Goal: Information Seeking & Learning: Learn about a topic

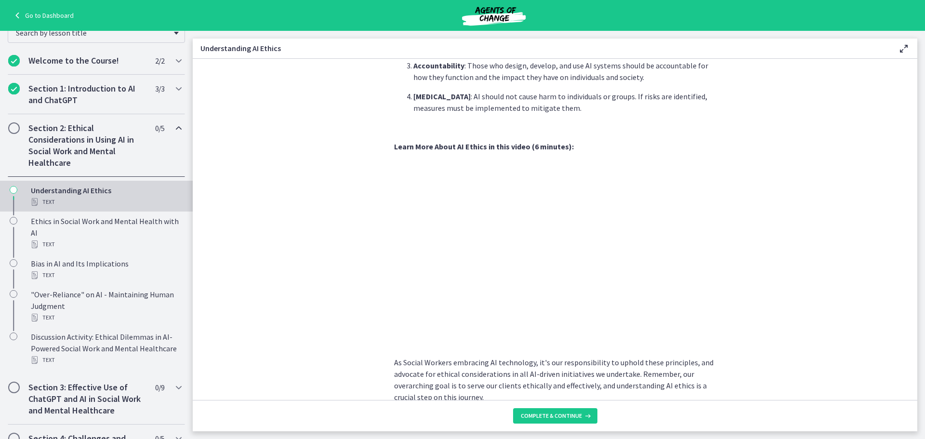
scroll to position [429, 0]
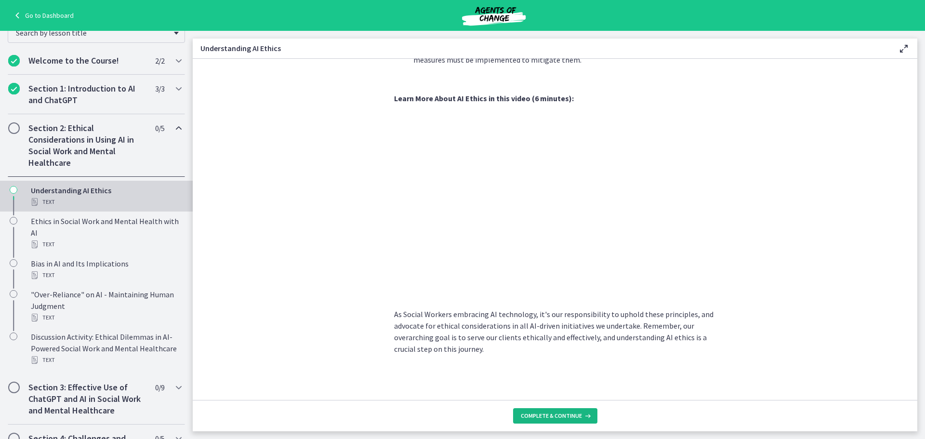
click at [561, 289] on span "Complete & continue" at bounding box center [551, 416] width 61 height 8
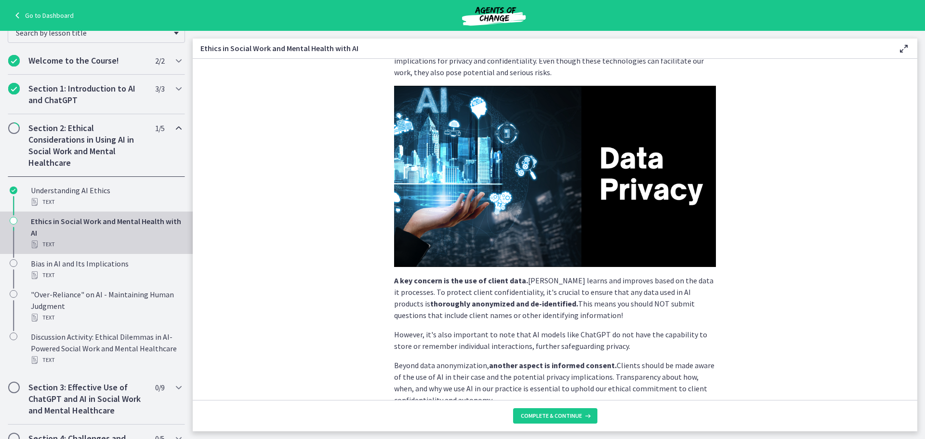
scroll to position [191, 0]
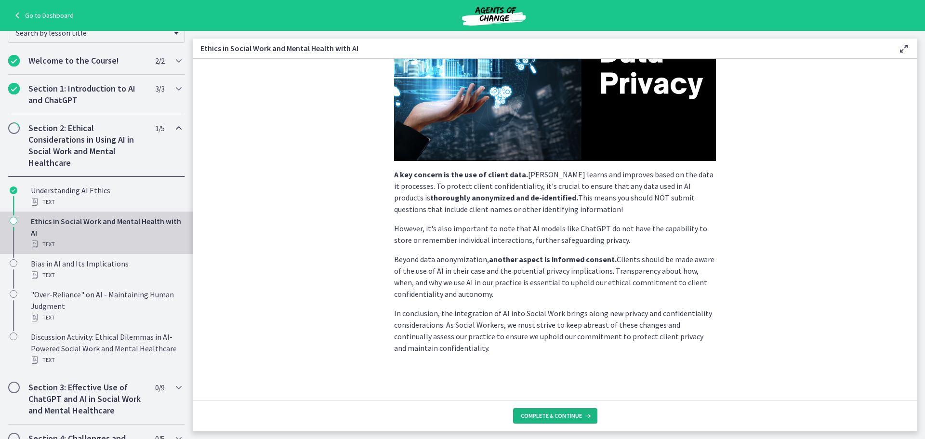
click at [527, 289] on span "Complete & continue" at bounding box center [551, 416] width 61 height 8
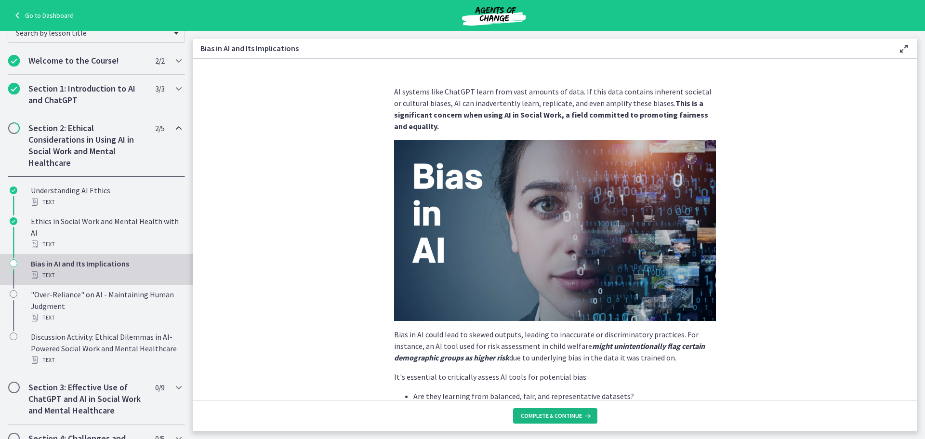
click at [546, 289] on button "Complete & continue" at bounding box center [555, 415] width 84 height 15
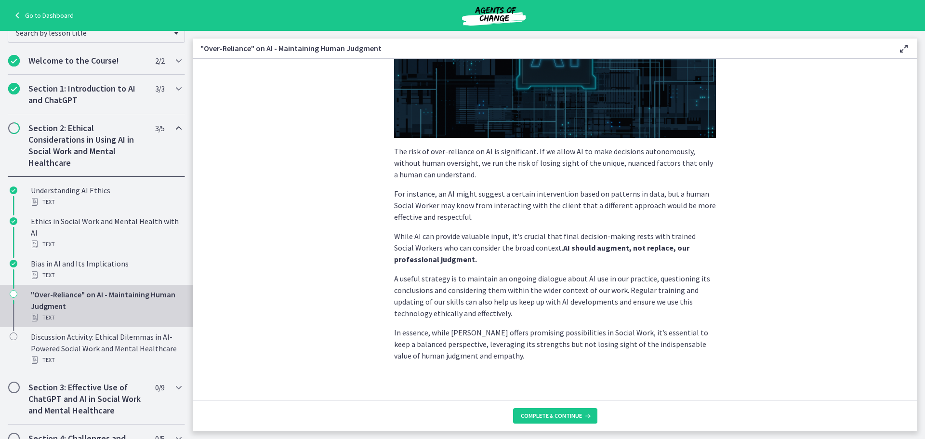
scroll to position [185, 0]
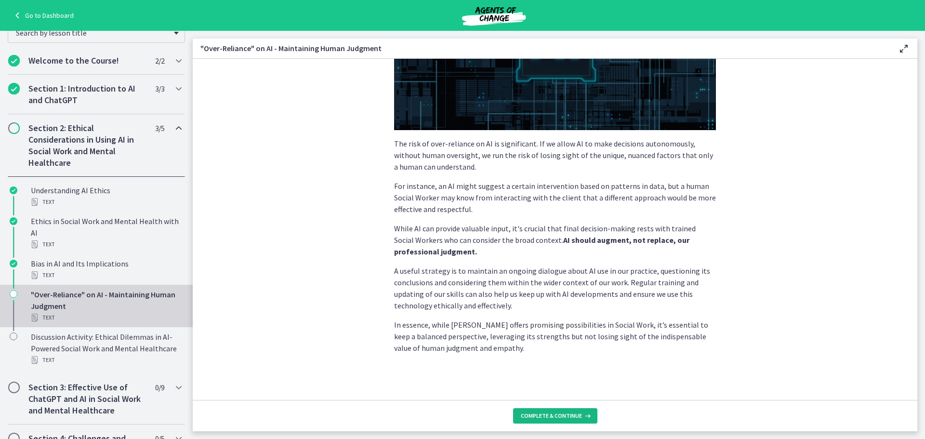
click at [565, 289] on span "Complete & continue" at bounding box center [551, 416] width 61 height 8
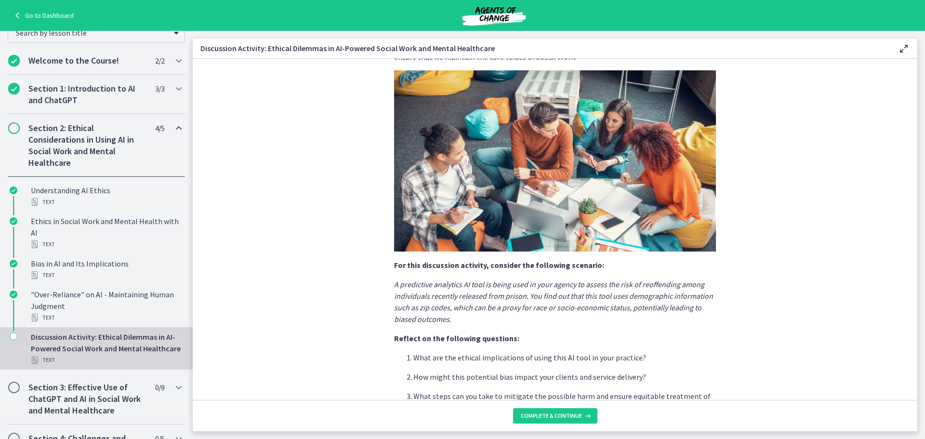
scroll to position [191, 0]
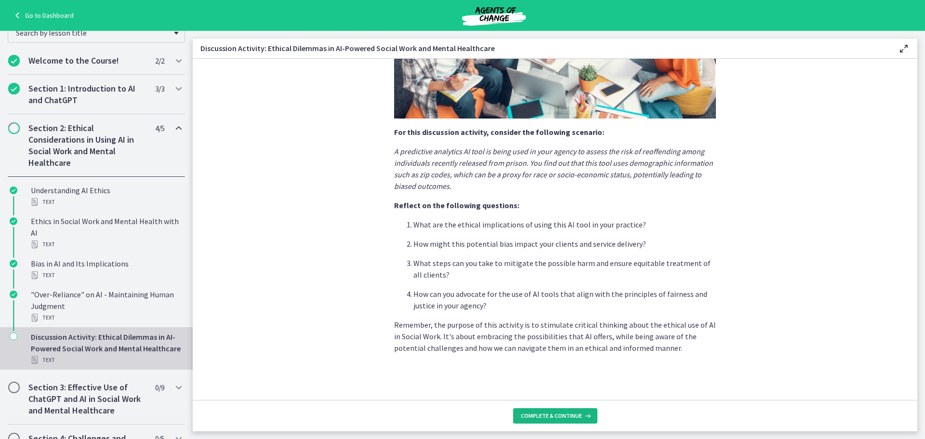
click at [544, 289] on span "Complete & continue" at bounding box center [551, 416] width 61 height 8
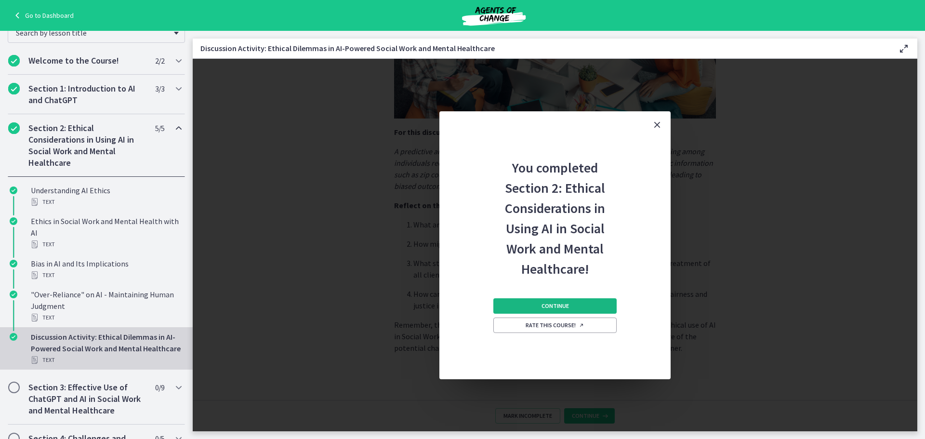
click at [562, 289] on span "Continue" at bounding box center [554, 306] width 27 height 8
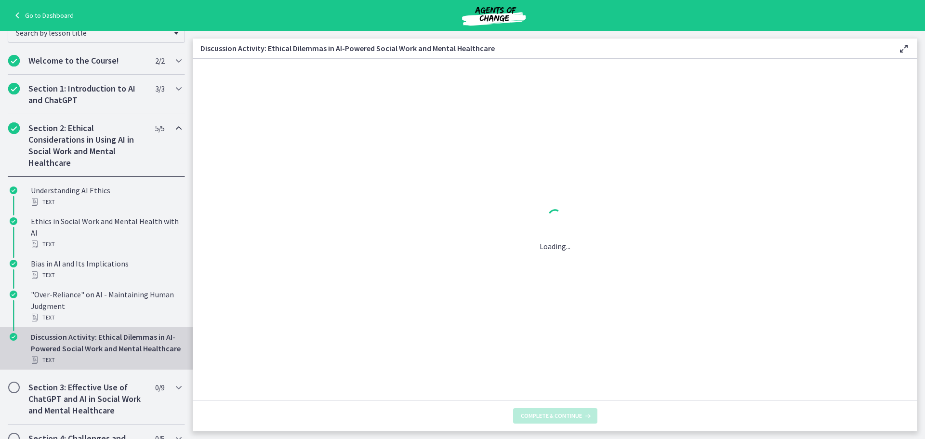
scroll to position [0, 0]
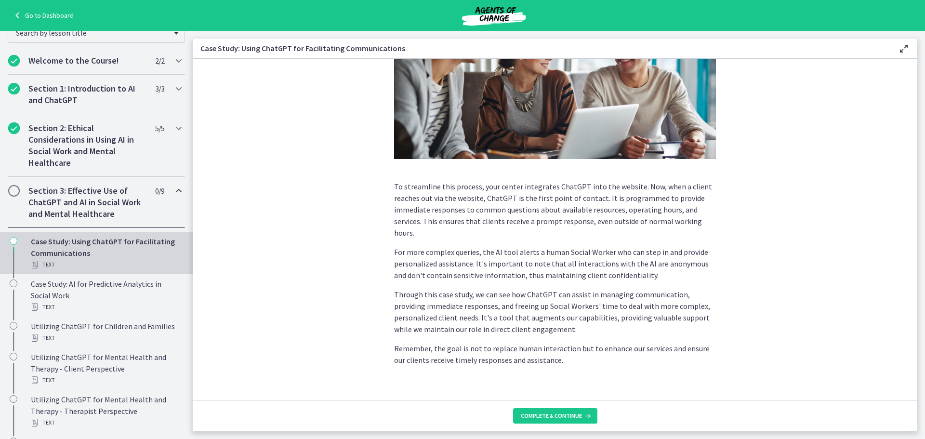
scroll to position [193, 0]
click at [569, 289] on span "Complete & continue" at bounding box center [551, 416] width 61 height 8
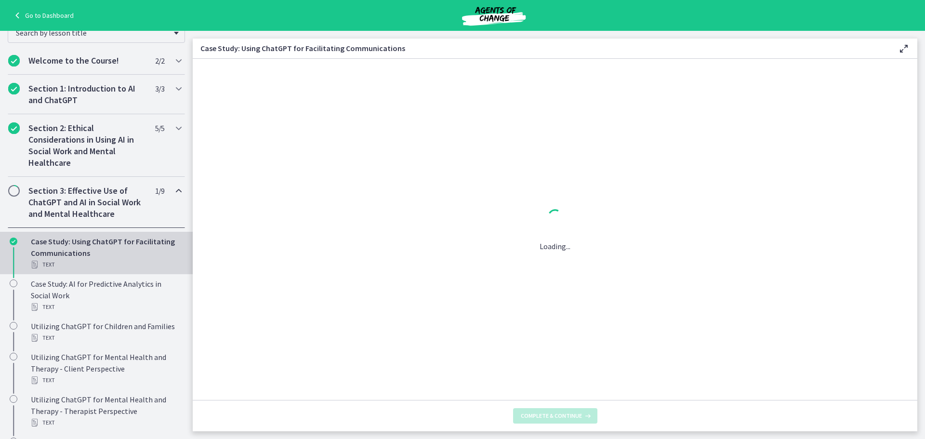
scroll to position [0, 0]
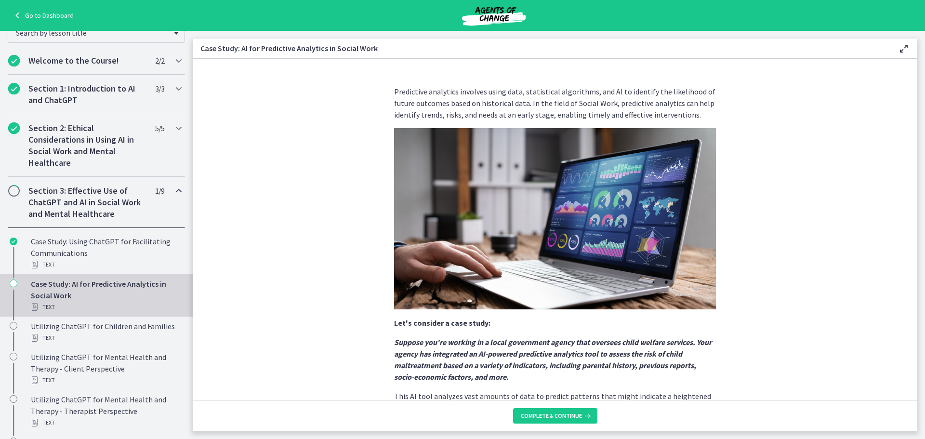
scroll to position [168, 0]
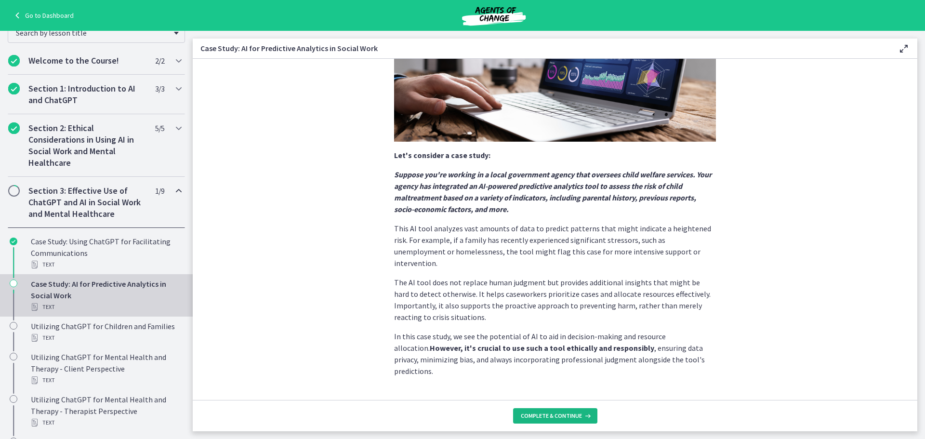
click at [551, 289] on span "Complete & continue" at bounding box center [551, 416] width 61 height 8
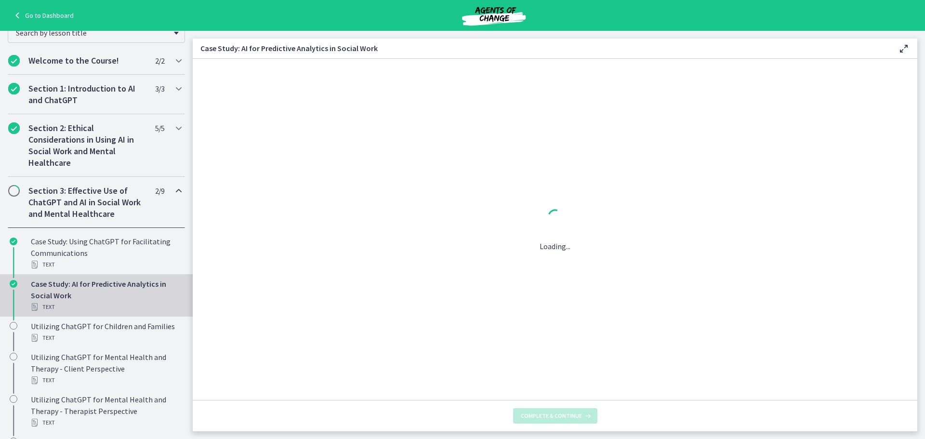
scroll to position [0, 0]
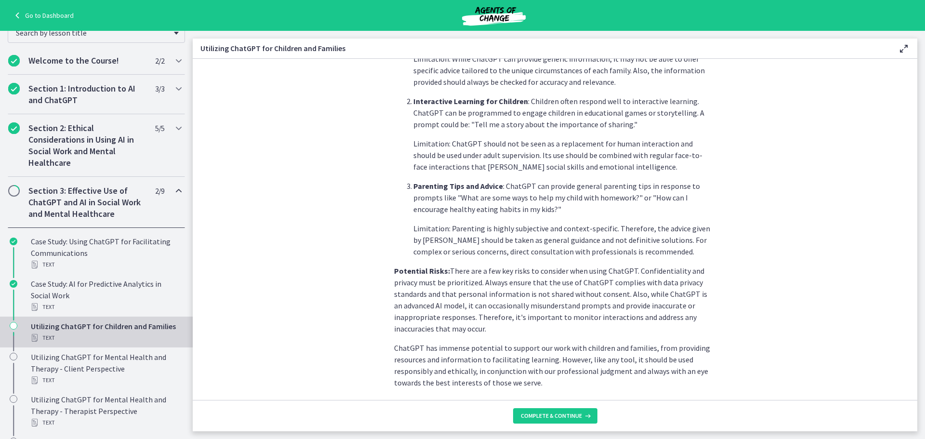
scroll to position [372, 0]
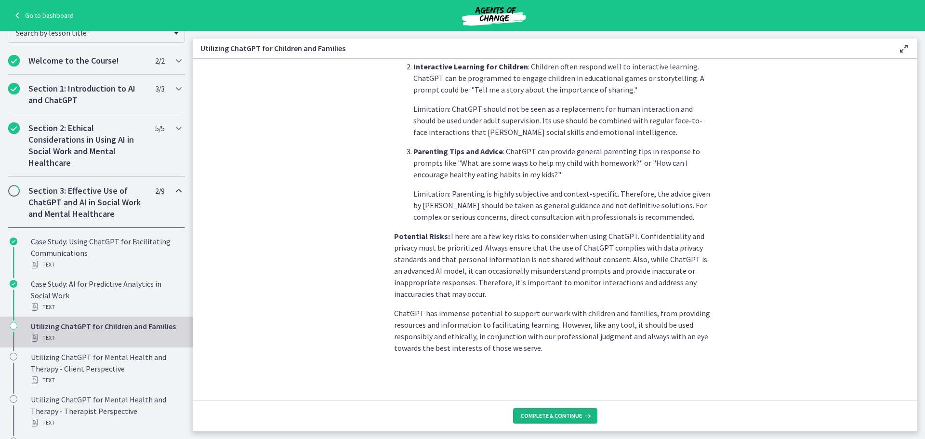
click at [550, 289] on span "Complete & continue" at bounding box center [551, 416] width 61 height 8
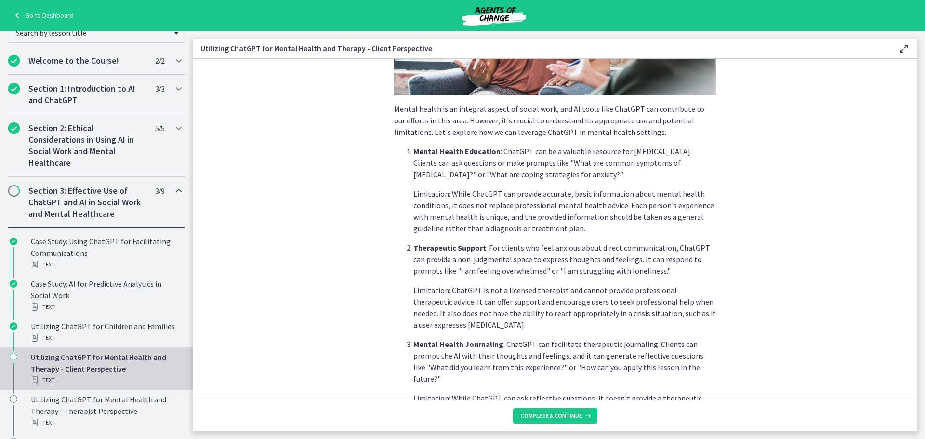
scroll to position [353, 0]
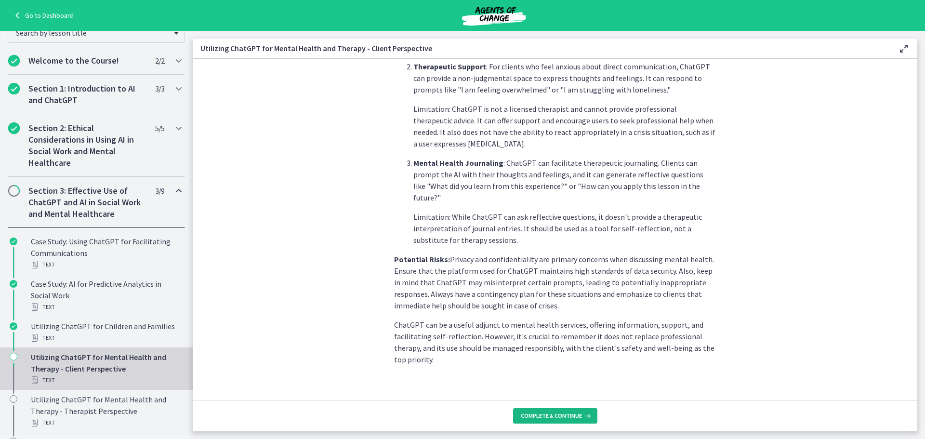
click at [555, 289] on span "Complete & continue" at bounding box center [551, 416] width 61 height 8
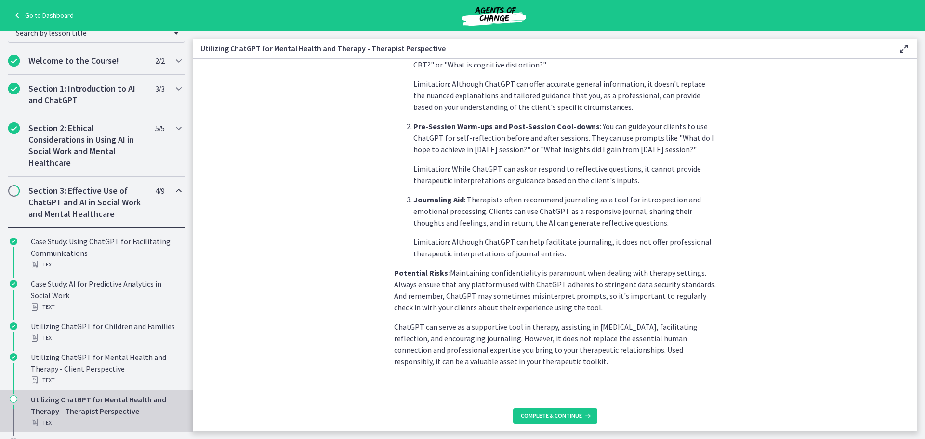
scroll to position [329, 0]
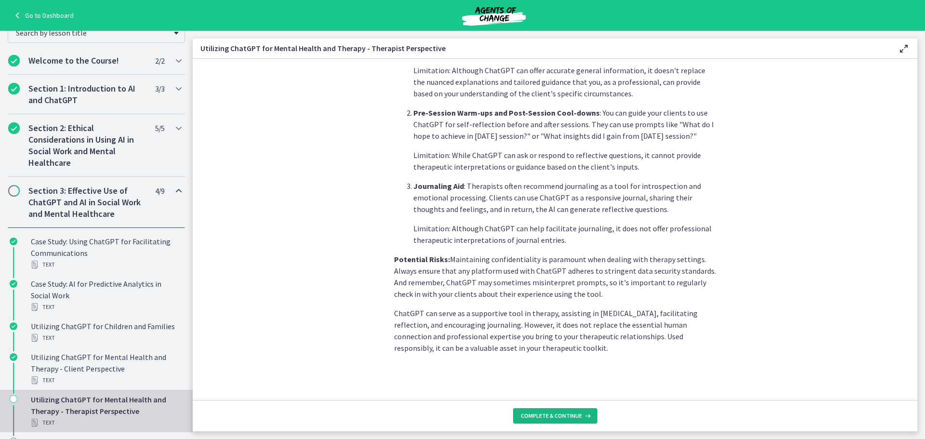
click at [539, 289] on span "Complete & continue" at bounding box center [551, 416] width 61 height 8
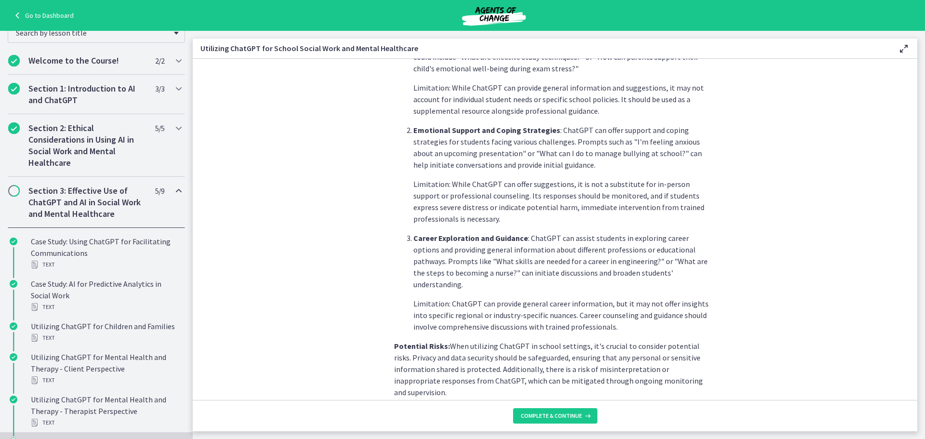
scroll to position [376, 0]
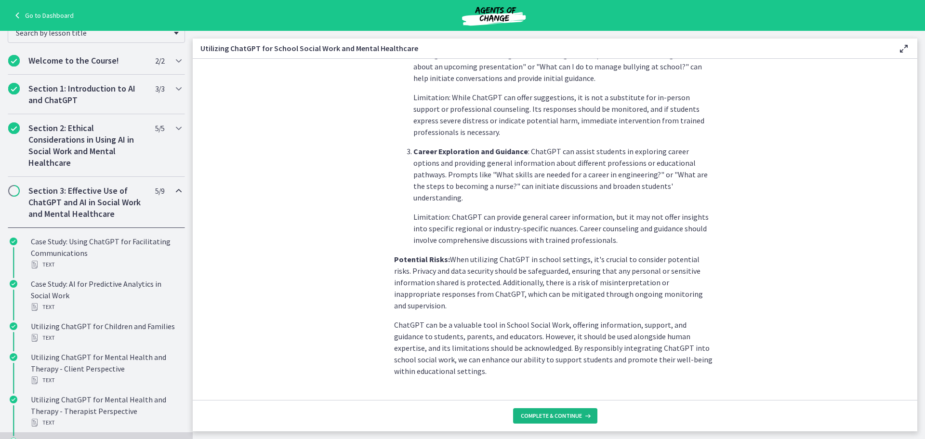
click at [534, 289] on span "Complete & continue" at bounding box center [551, 416] width 61 height 8
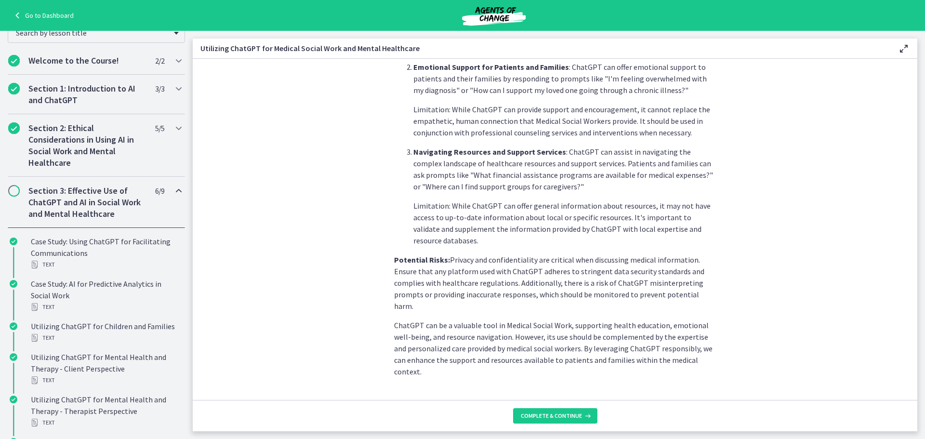
scroll to position [341, 0]
click at [552, 289] on span "Complete & continue" at bounding box center [551, 416] width 61 height 8
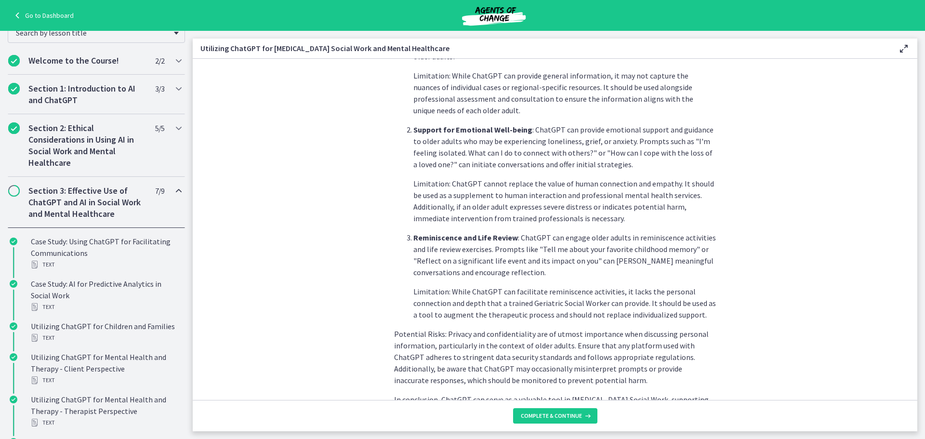
scroll to position [387, 0]
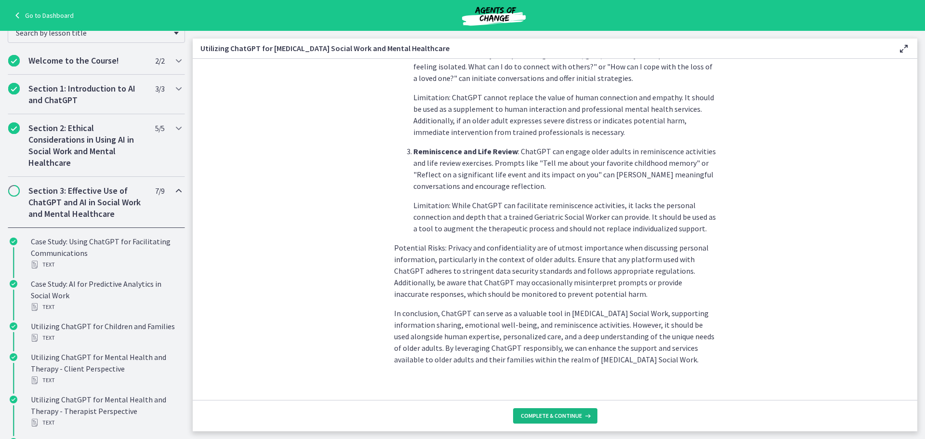
click at [528, 289] on span "Complete & continue" at bounding box center [551, 416] width 61 height 8
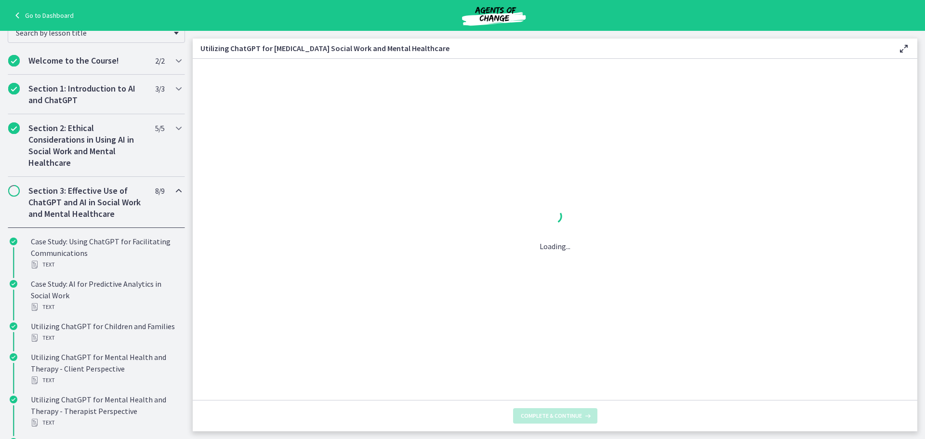
scroll to position [0, 0]
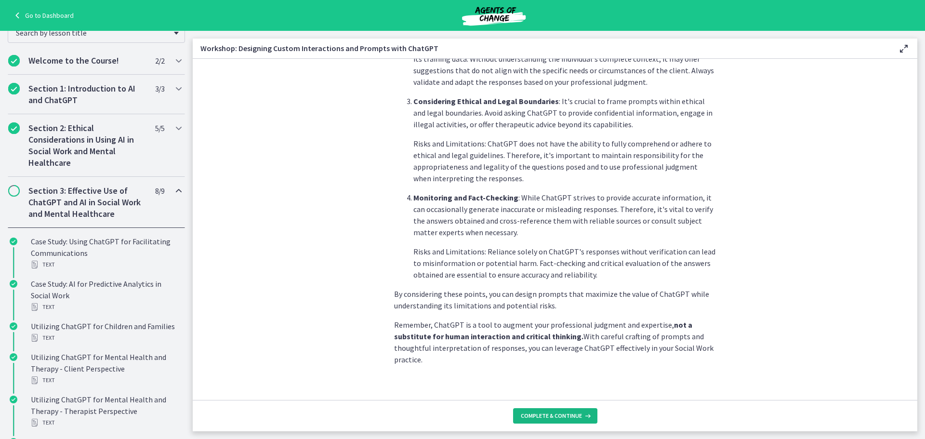
click at [543, 289] on button "Complete & continue" at bounding box center [555, 415] width 84 height 15
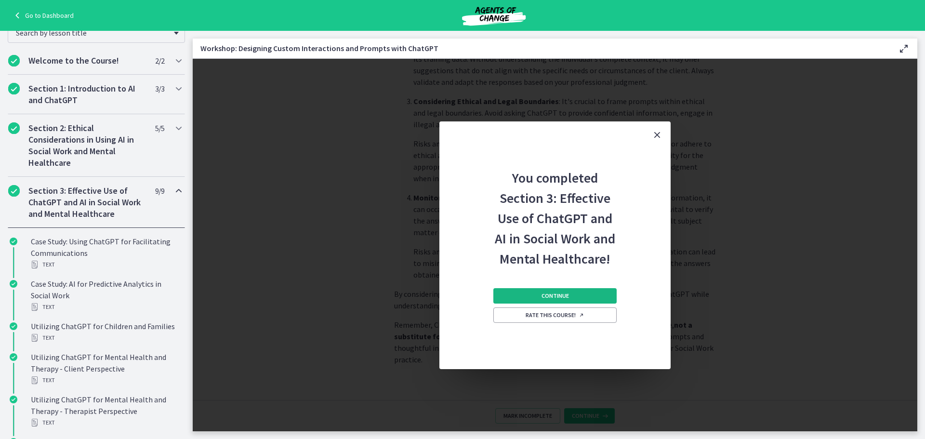
click at [552, 289] on span "Continue" at bounding box center [554, 296] width 27 height 8
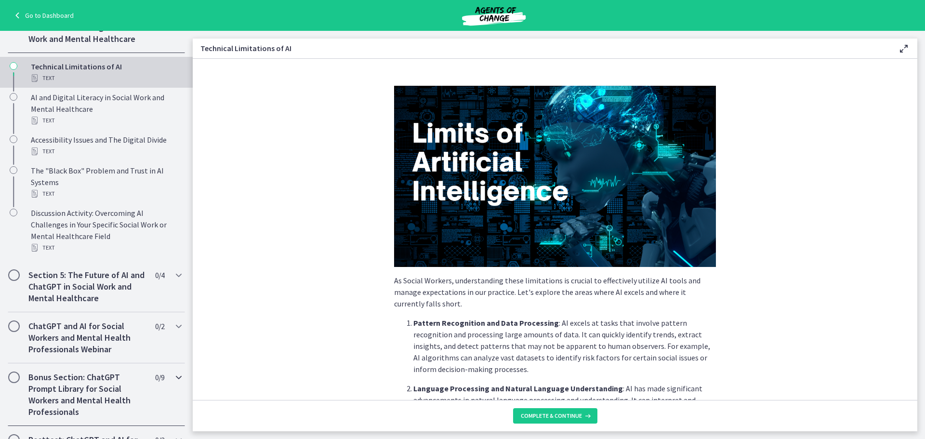
scroll to position [353, 0]
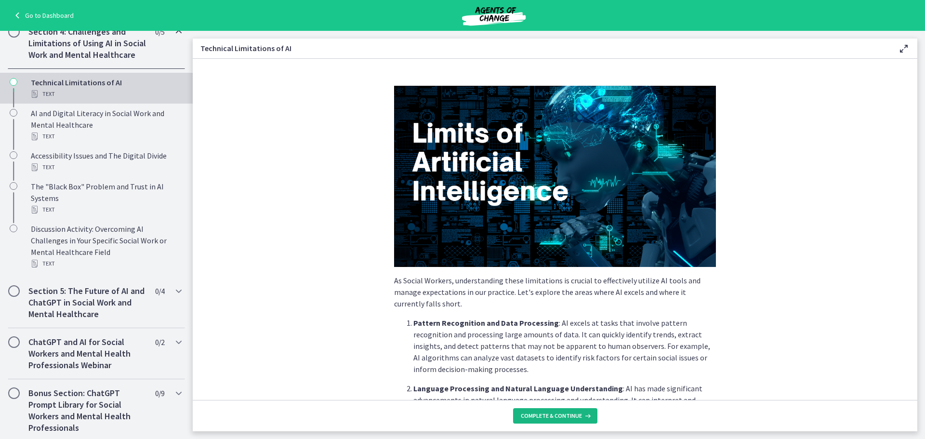
click at [552, 289] on span "Complete & continue" at bounding box center [551, 416] width 61 height 8
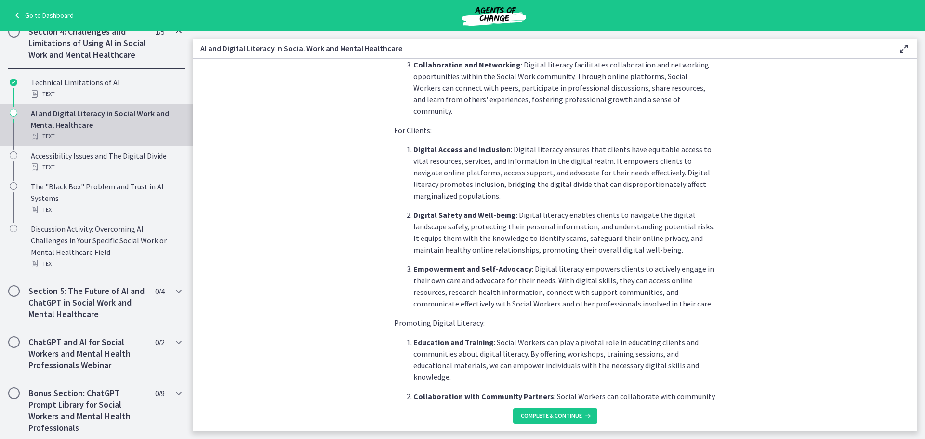
scroll to position [723, 0]
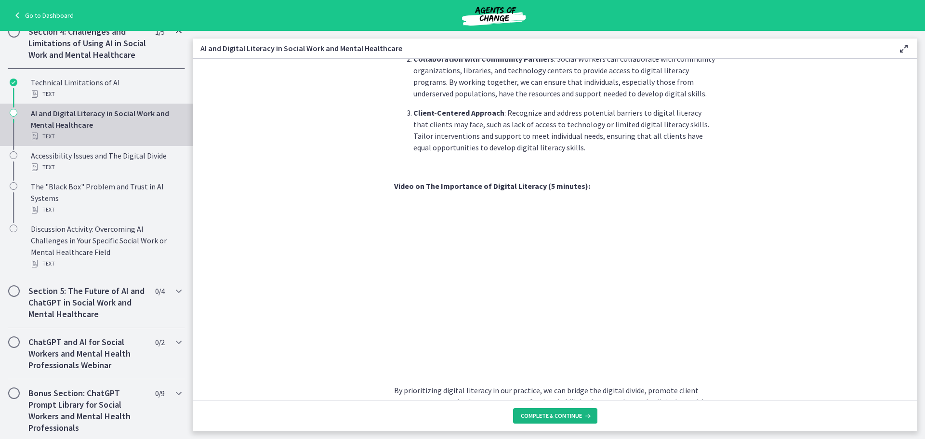
click at [552, 289] on span "Complete & continue" at bounding box center [551, 416] width 61 height 8
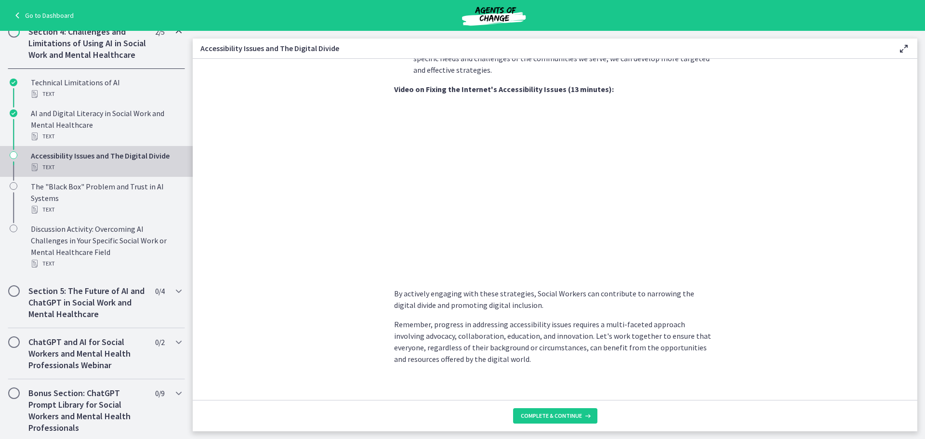
scroll to position [768, 0]
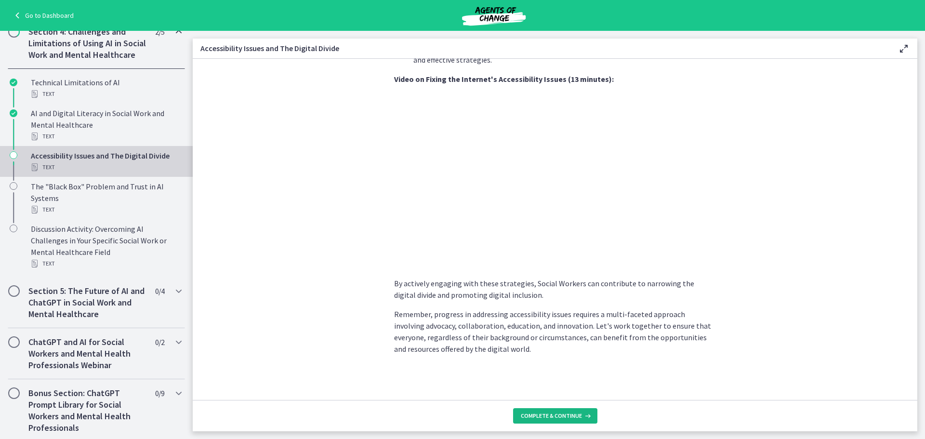
click at [548, 289] on span "Complete & continue" at bounding box center [551, 416] width 61 height 8
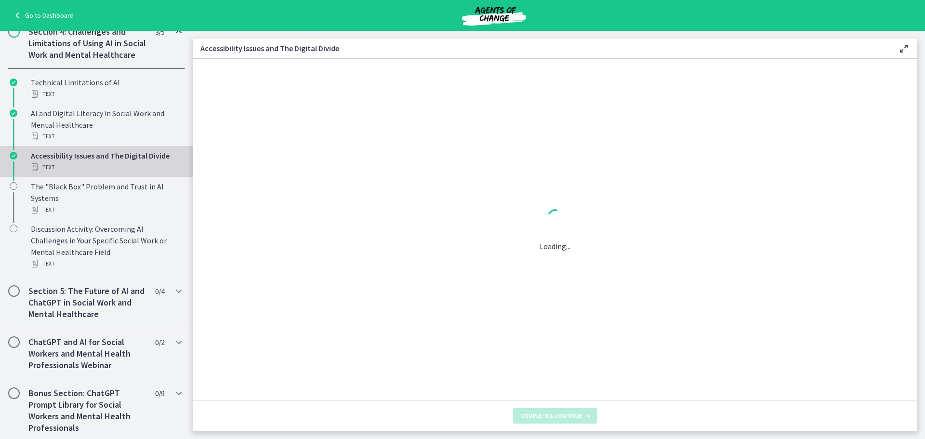
scroll to position [0, 0]
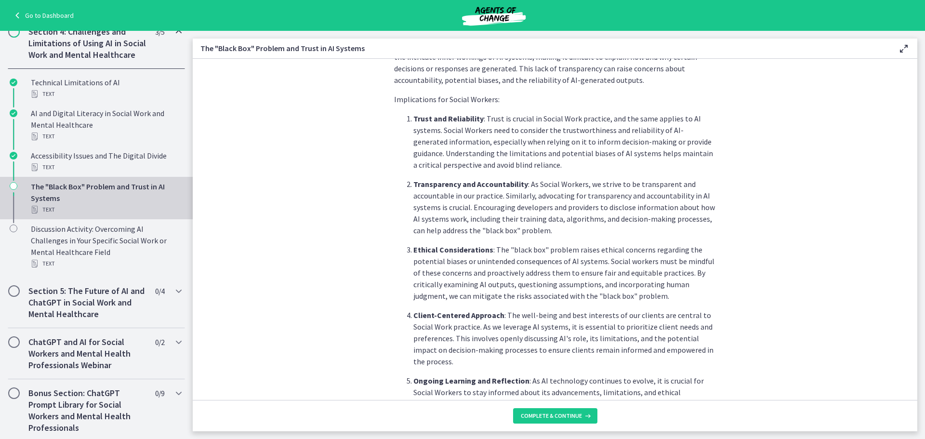
scroll to position [422, 0]
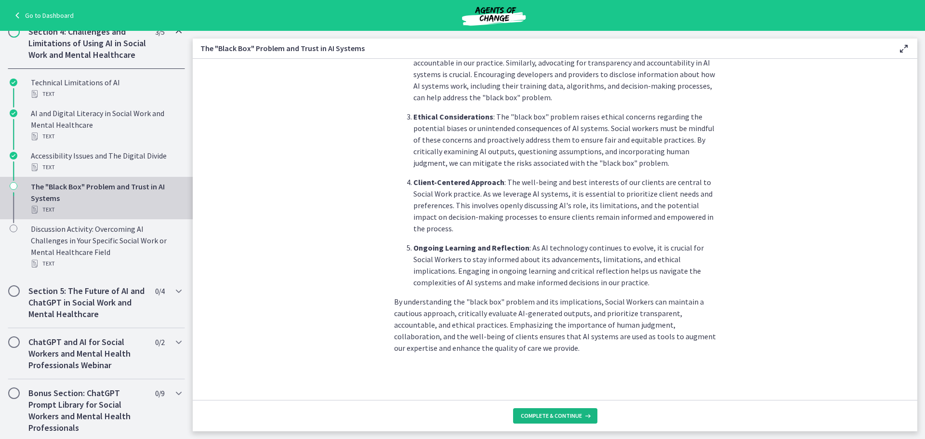
click at [556, 289] on button "Complete & continue" at bounding box center [555, 415] width 84 height 15
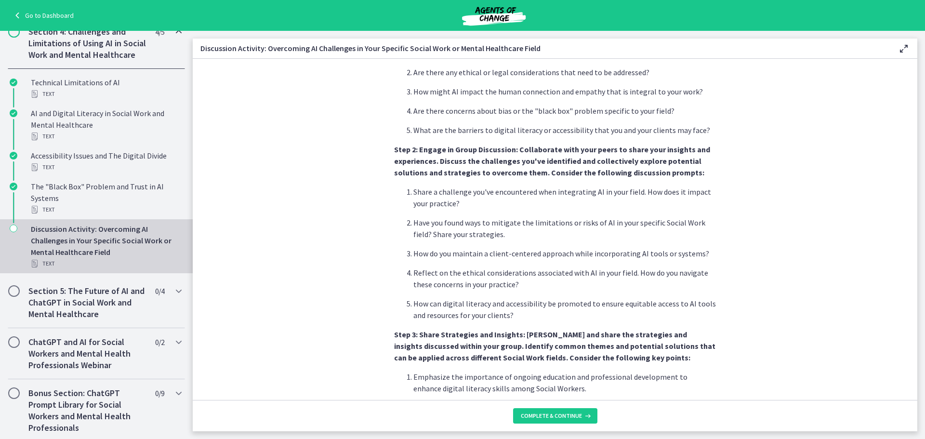
scroll to position [538, 0]
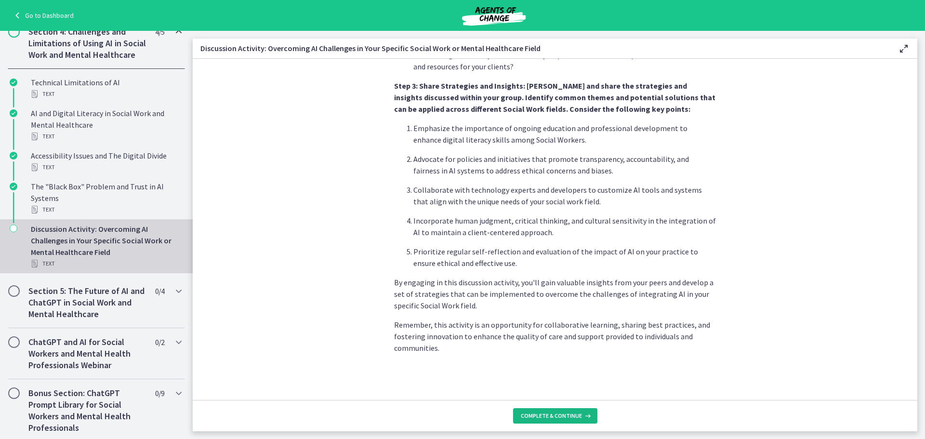
click at [550, 289] on button "Complete & continue" at bounding box center [555, 415] width 84 height 15
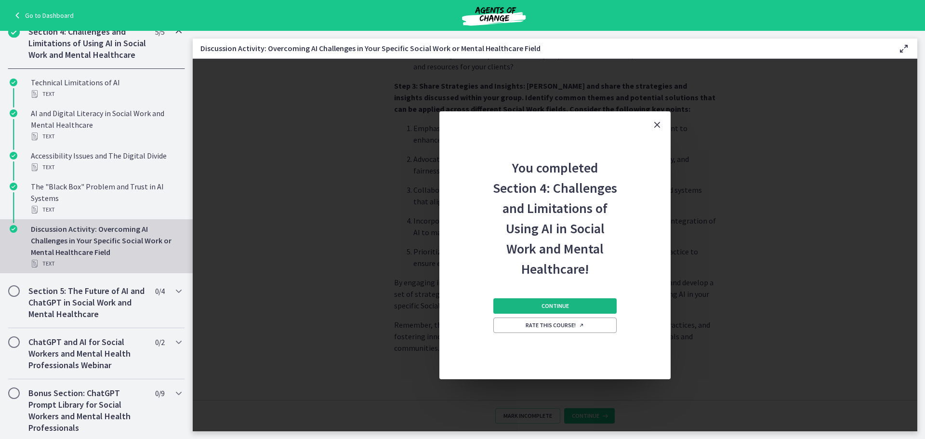
click at [561, 289] on button "Continue" at bounding box center [554, 305] width 123 height 15
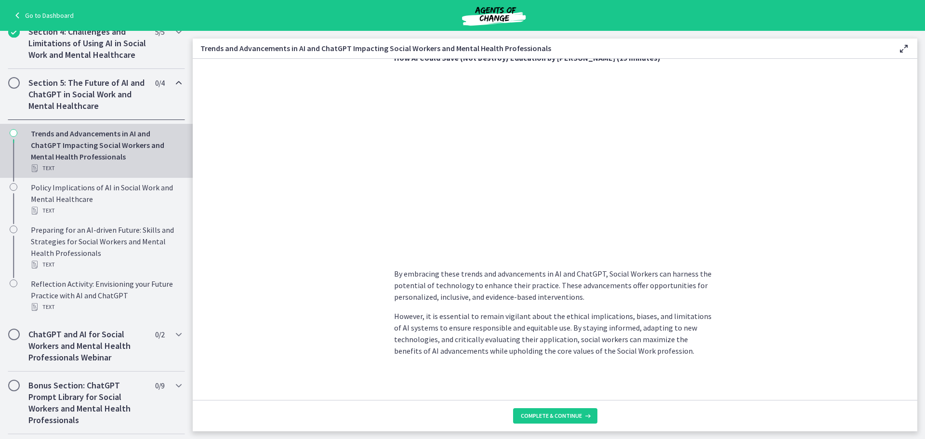
scroll to position [725, 0]
click at [558, 289] on span "Complete & continue" at bounding box center [551, 416] width 61 height 8
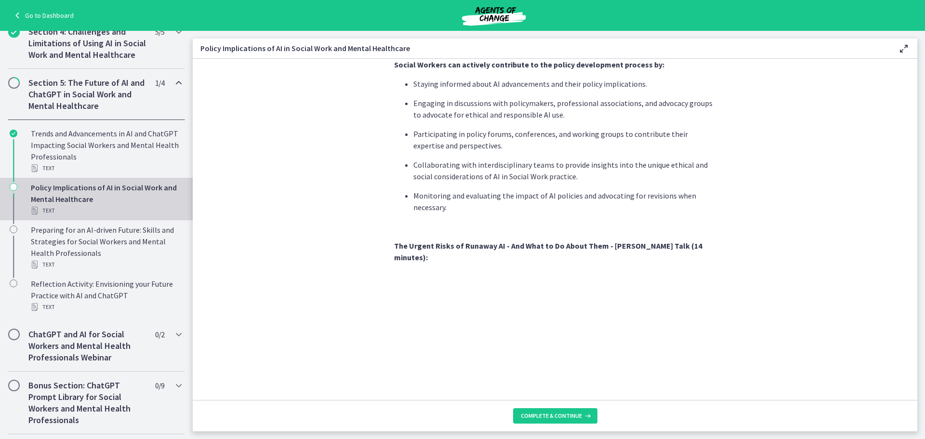
scroll to position [799, 0]
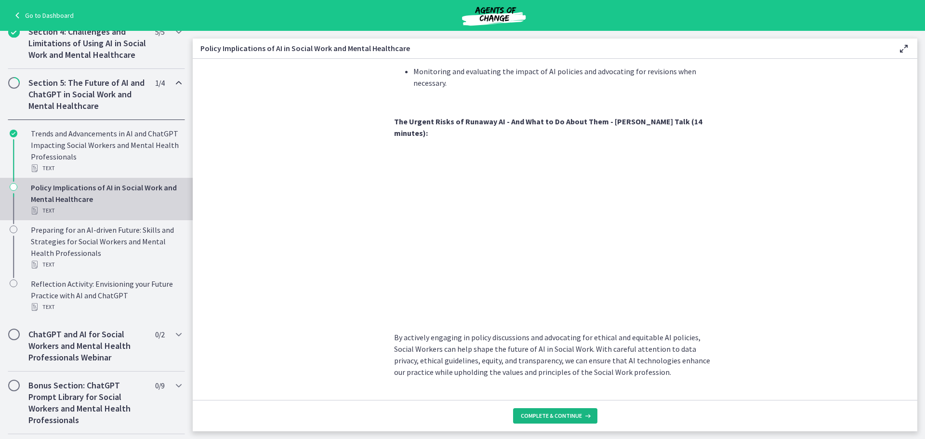
click at [546, 289] on span "Complete & continue" at bounding box center [551, 416] width 61 height 8
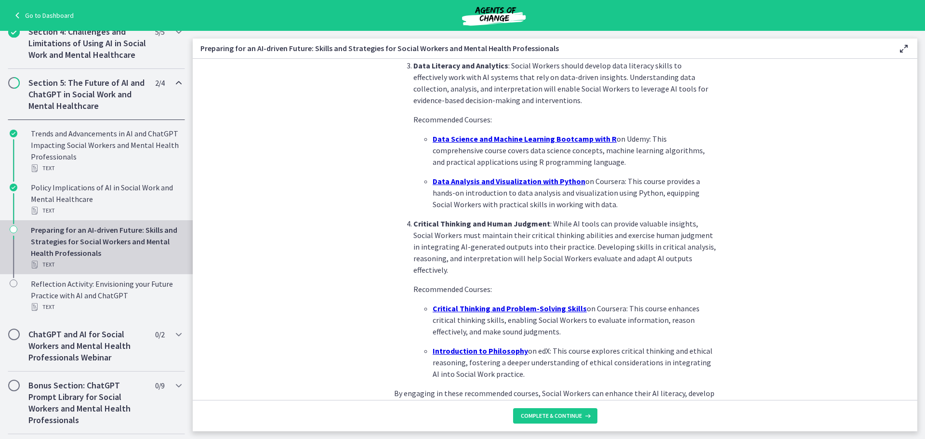
scroll to position [630, 0]
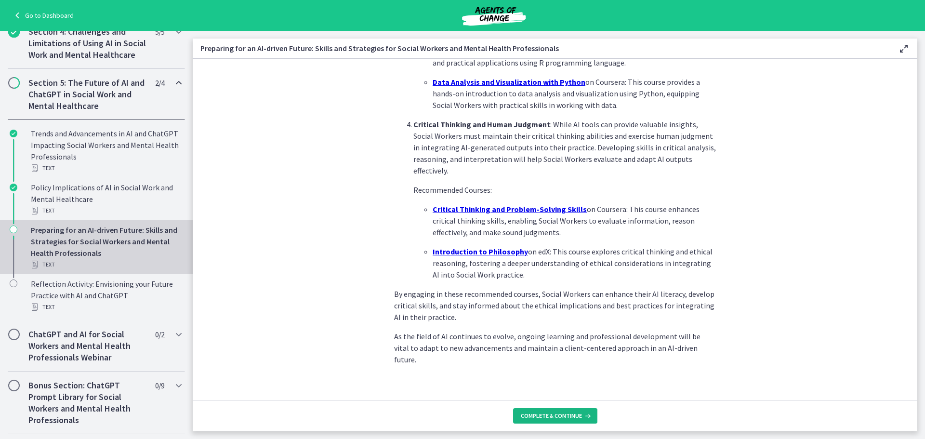
click at [557, 289] on span "Complete & continue" at bounding box center [551, 416] width 61 height 8
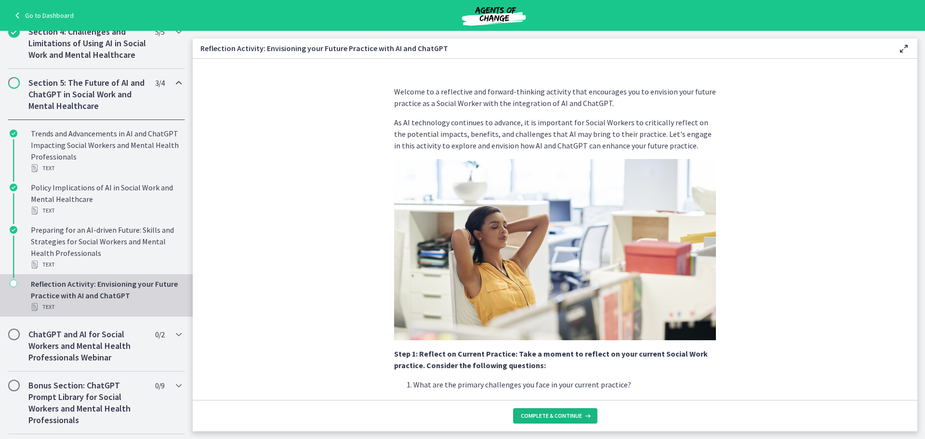
click at [546, 289] on span "Complete & continue" at bounding box center [551, 416] width 61 height 8
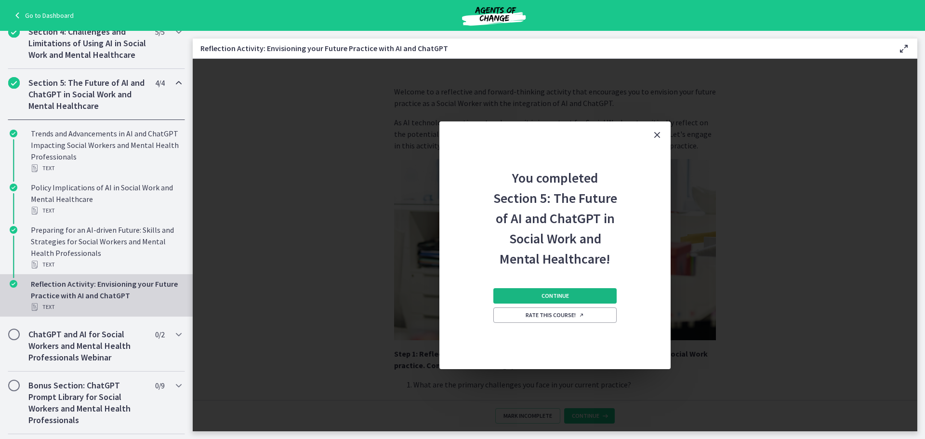
click at [556, 289] on span "Continue" at bounding box center [554, 296] width 27 height 8
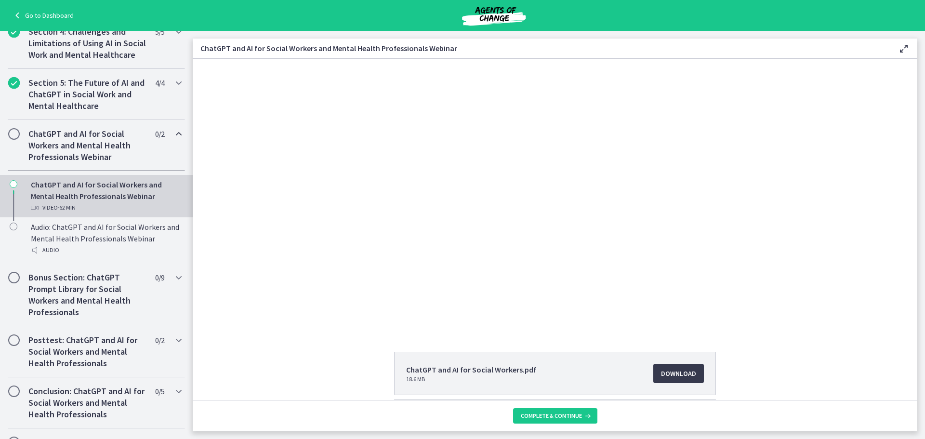
scroll to position [89, 0]
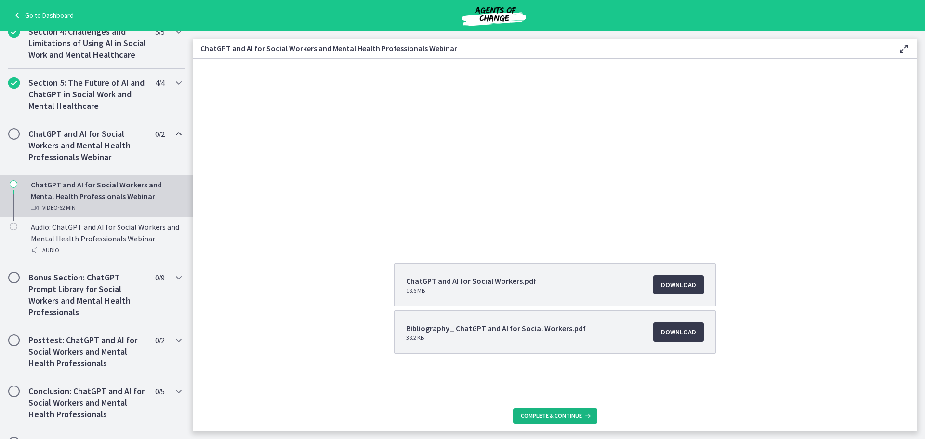
click at [536, 289] on span "Complete & continue" at bounding box center [551, 416] width 61 height 8
